Goal: Task Accomplishment & Management: Manage account settings

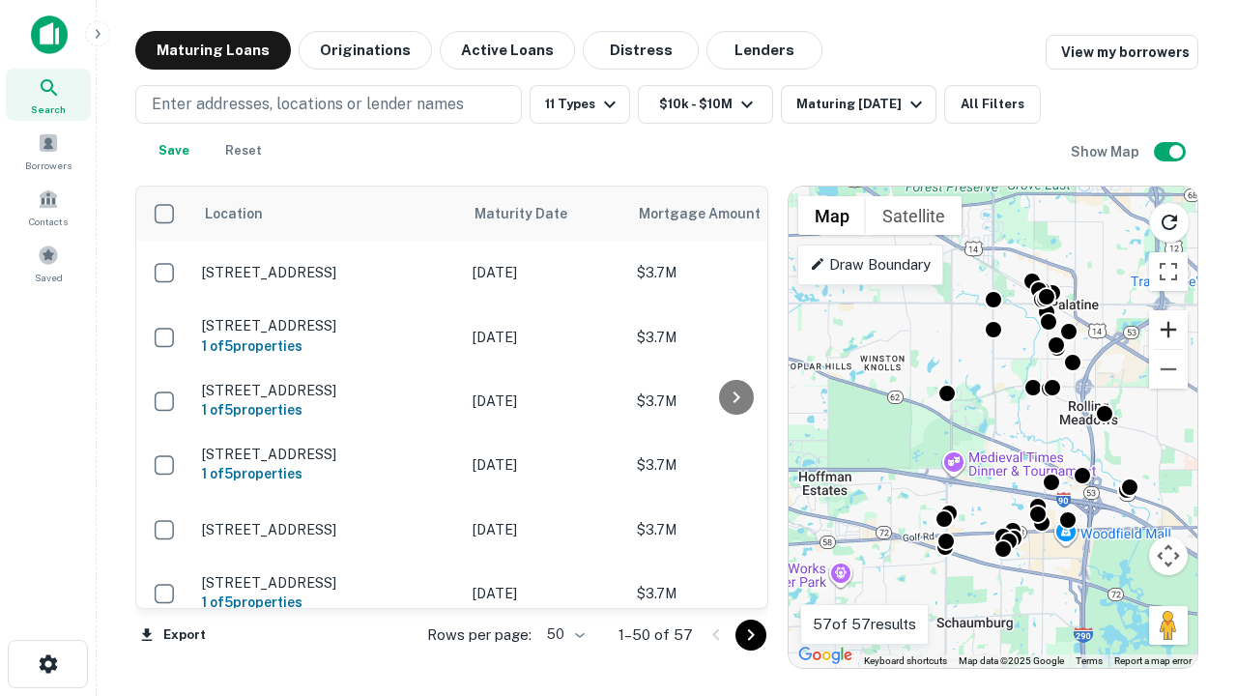
click at [1168, 330] on button "Zoom in" at bounding box center [1168, 329] width 39 height 39
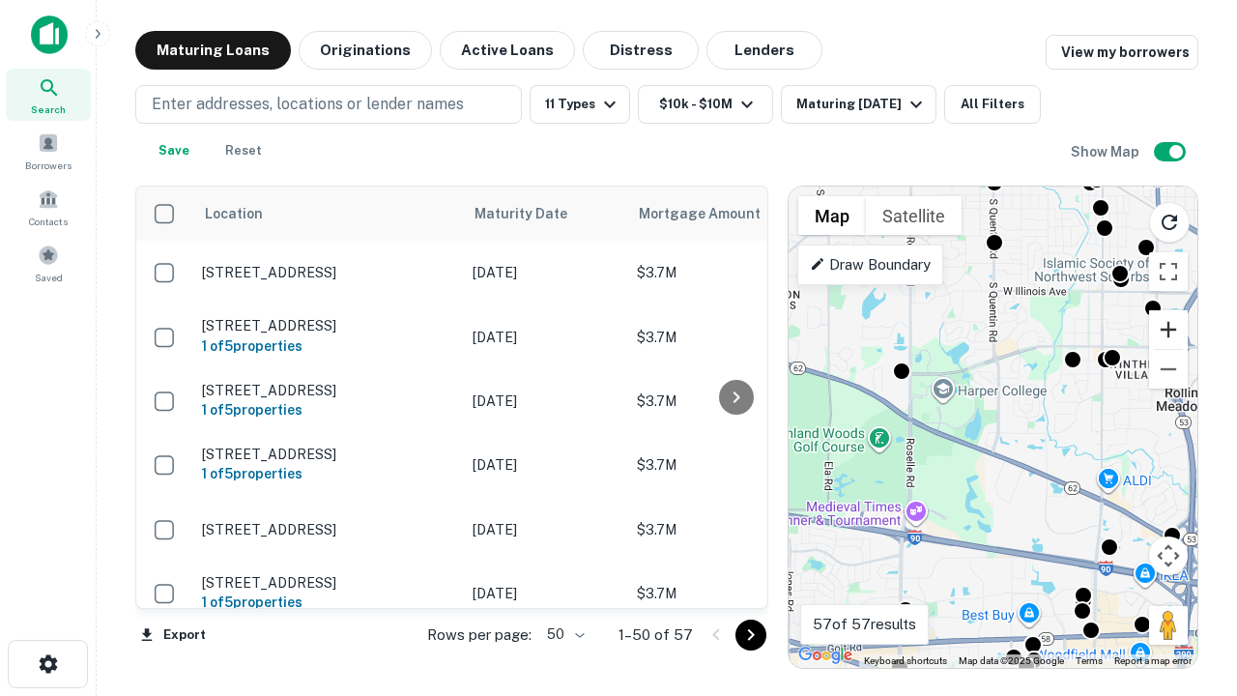
click at [1168, 330] on button "Zoom in" at bounding box center [1168, 329] width 39 height 39
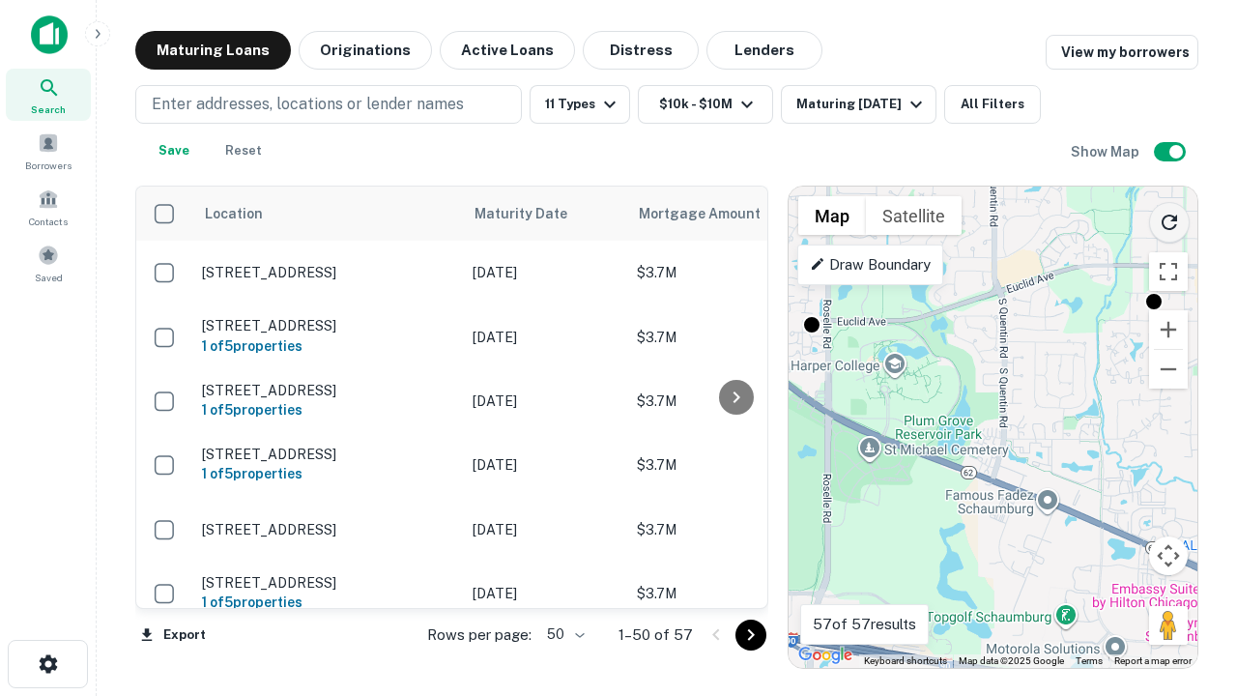
click at [1169, 218] on icon "Reload search area" at bounding box center [1169, 222] width 23 height 23
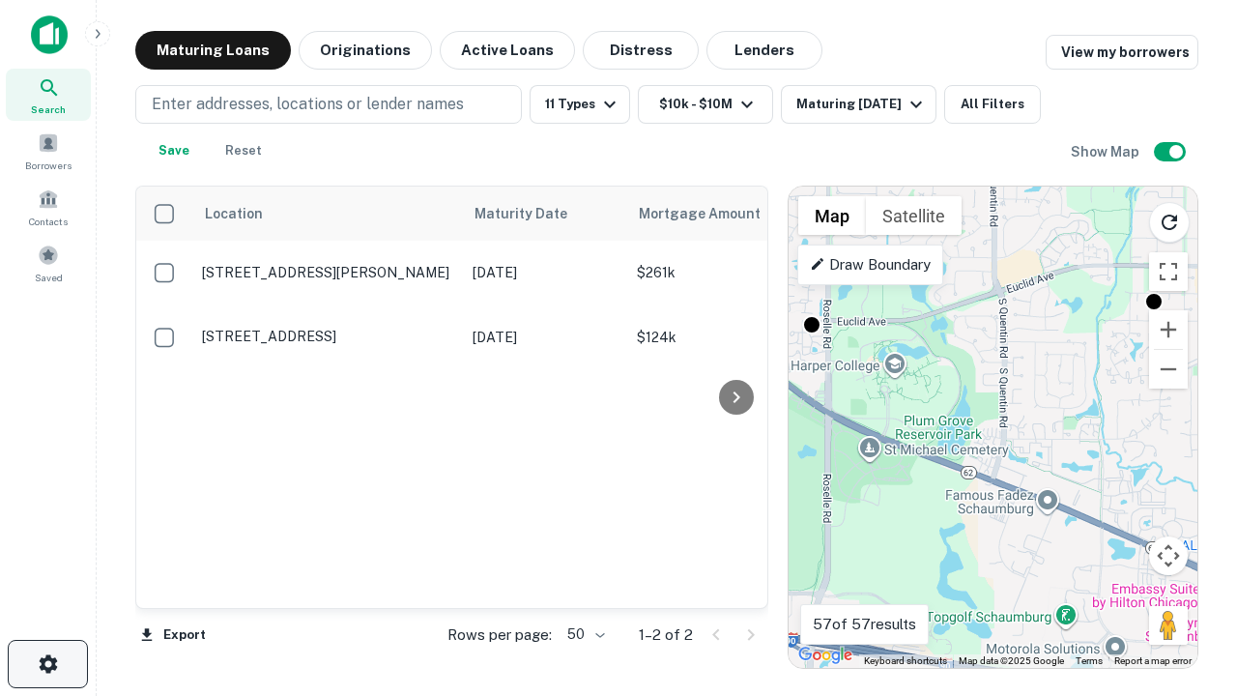
click at [47, 664] on icon "button" at bounding box center [48, 663] width 23 height 23
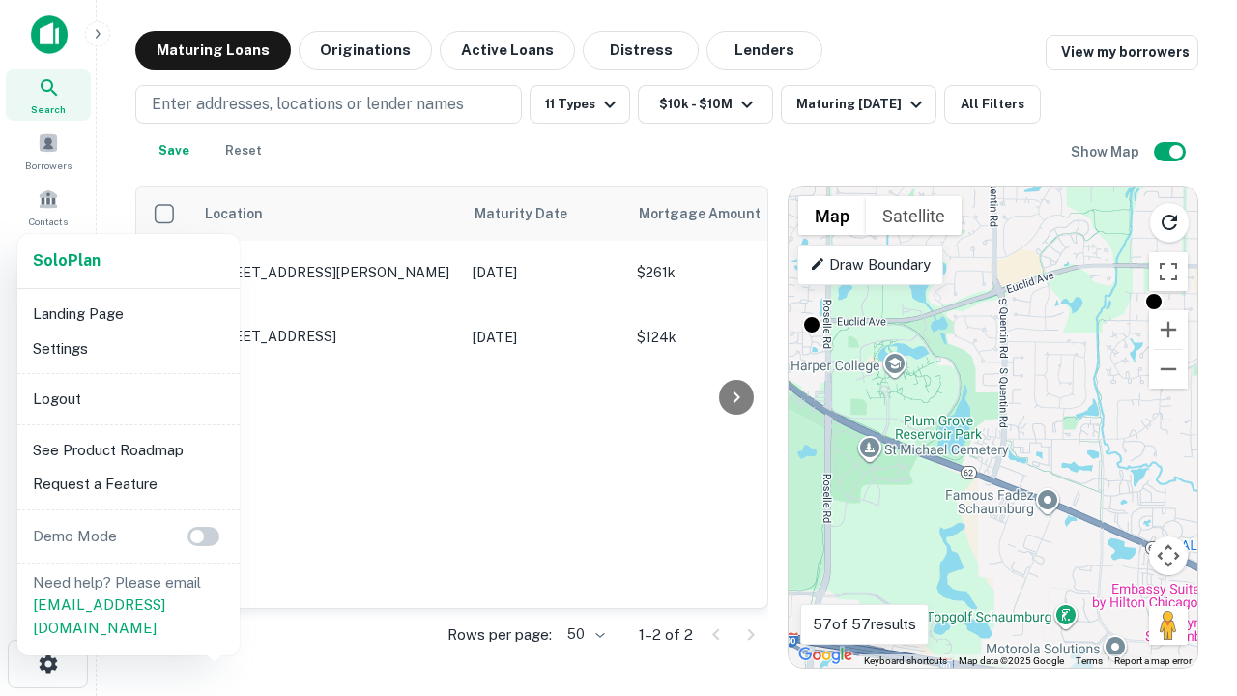
click at [128, 398] on li "Logout" at bounding box center [128, 399] width 207 height 35
